Goal: Task Accomplishment & Management: Use online tool/utility

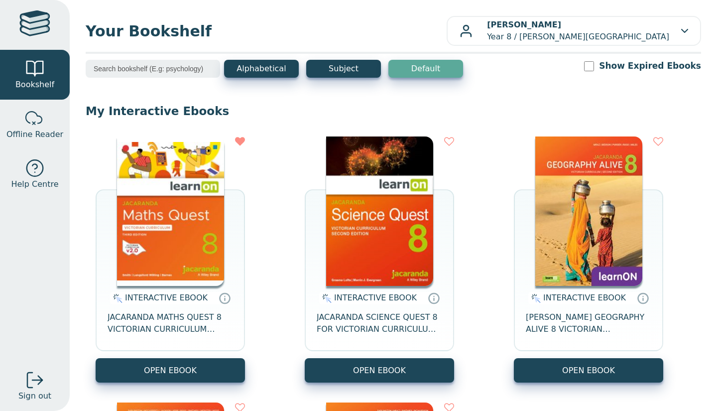
click at [160, 209] on img at bounding box center [170, 210] width 107 height 149
click at [155, 205] on img at bounding box center [170, 210] width 107 height 149
